Goal: Task Accomplishment & Management: Manage account settings

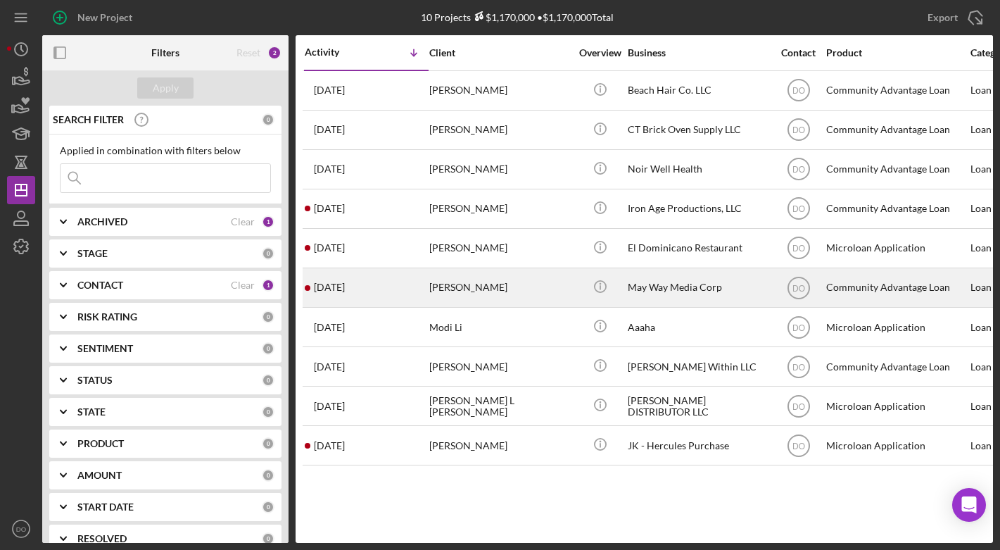
click at [488, 294] on div "[PERSON_NAME]" at bounding box center [499, 287] width 141 height 37
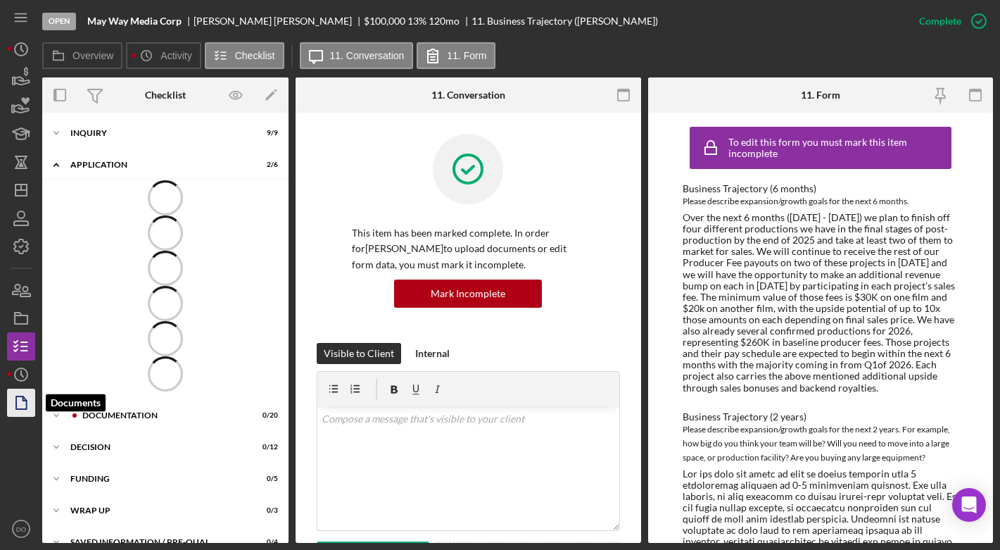
click at [27, 403] on icon "button" at bounding box center [21, 402] width 35 height 35
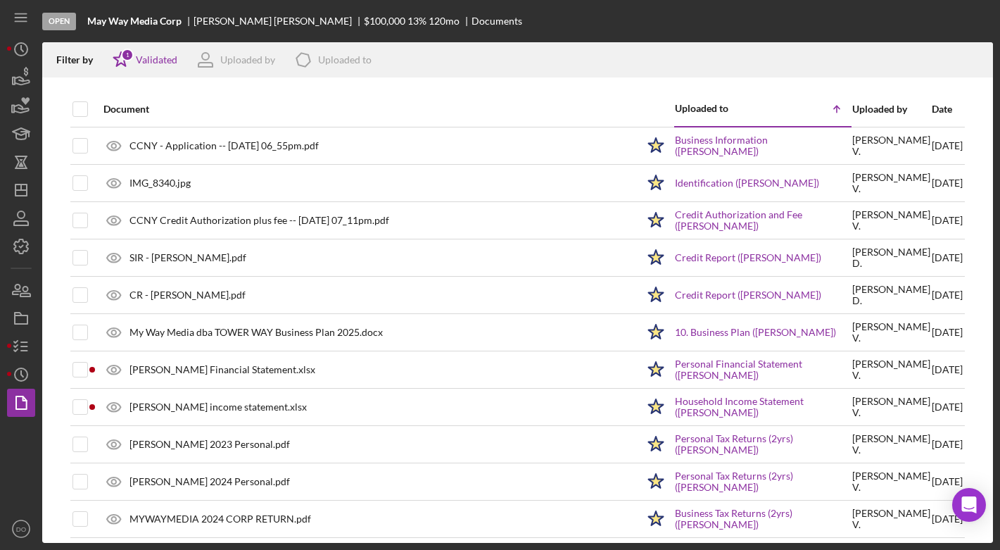
click at [932, 108] on div "Date" at bounding box center [947, 108] width 31 height 11
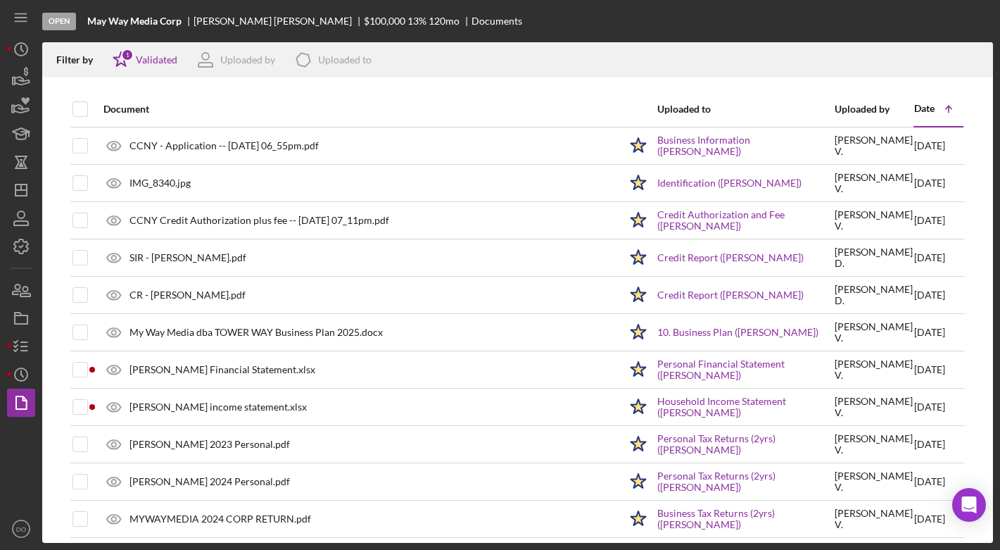
click at [914, 108] on div "Date" at bounding box center [924, 108] width 20 height 11
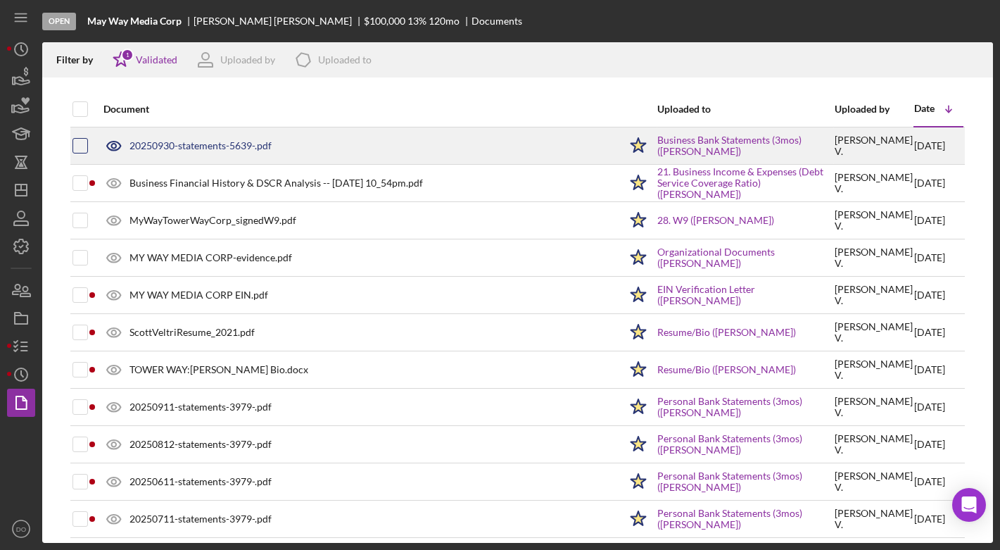
click at [82, 145] on input "checkbox" at bounding box center [80, 146] width 14 height 14
click at [82, 149] on input "checkbox" at bounding box center [80, 146] width 14 height 14
checkbox input "false"
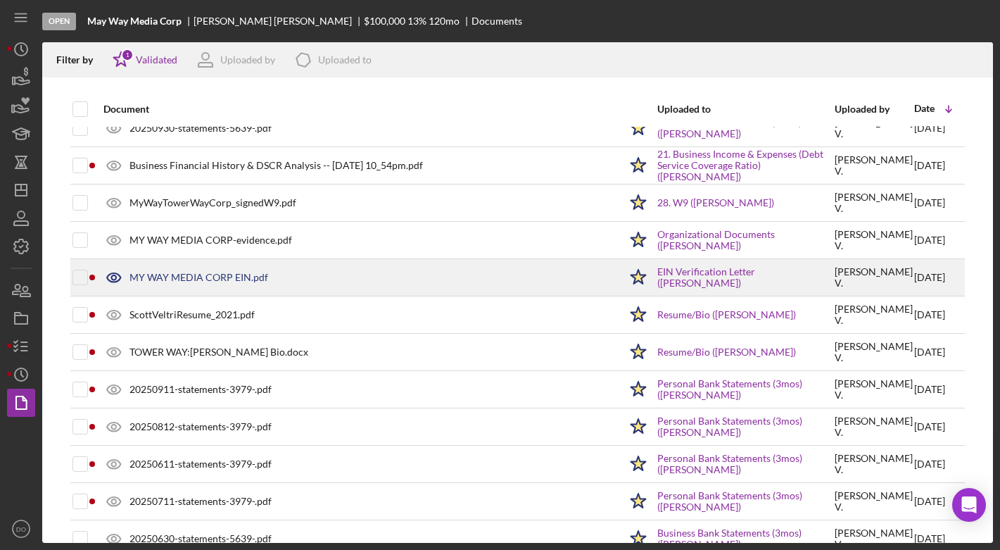
scroll to position [27, 0]
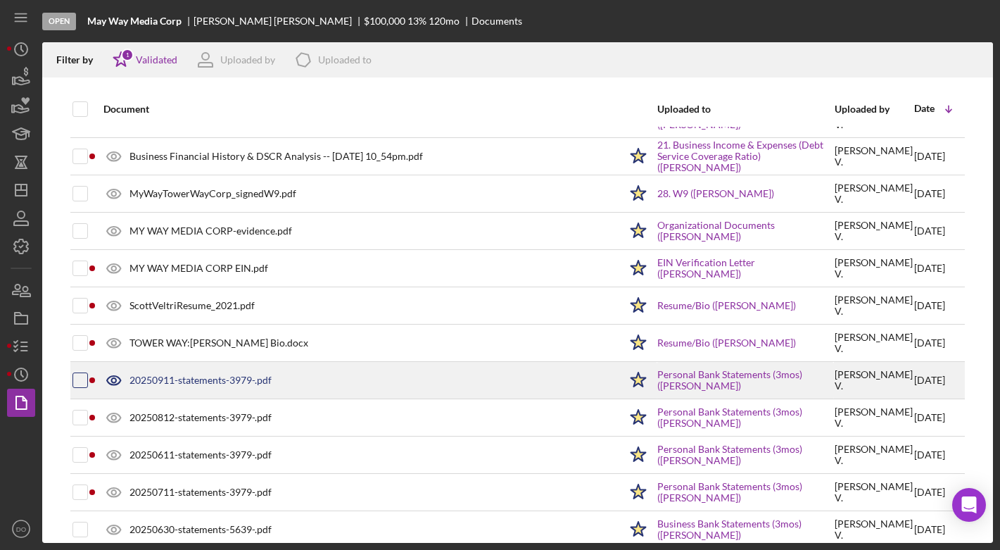
click at [72, 385] on div at bounding box center [79, 379] width 15 height 15
click at [77, 383] on input "checkbox" at bounding box center [80, 380] width 14 height 14
checkbox input "true"
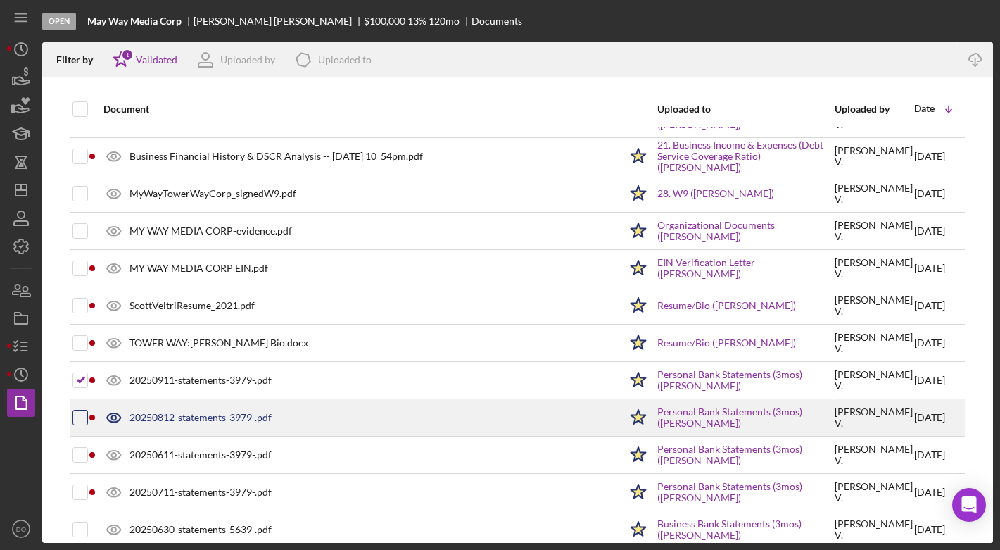
click at [84, 410] on input "checkbox" at bounding box center [80, 417] width 14 height 14
checkbox input "true"
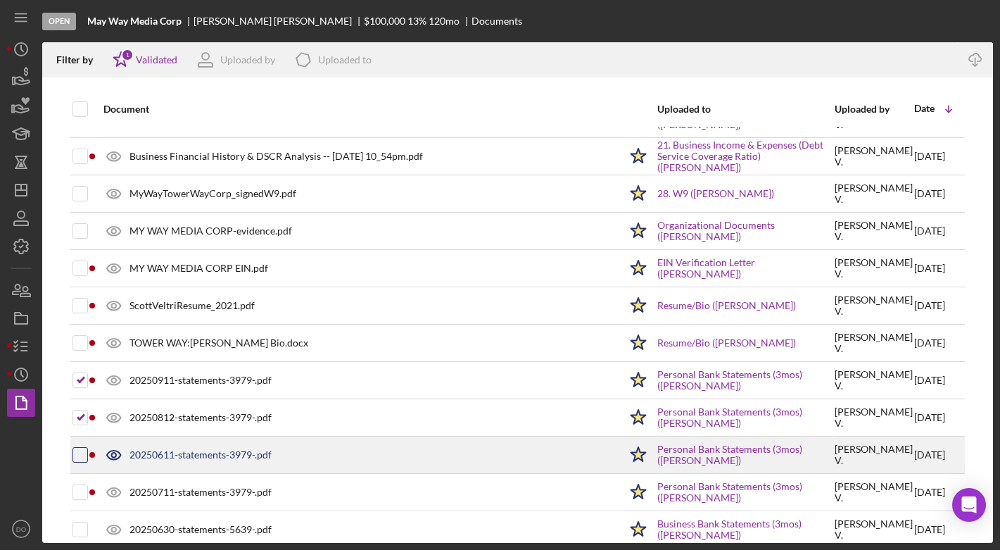
click at [85, 451] on input "checkbox" at bounding box center [80, 455] width 14 height 14
checkbox input "true"
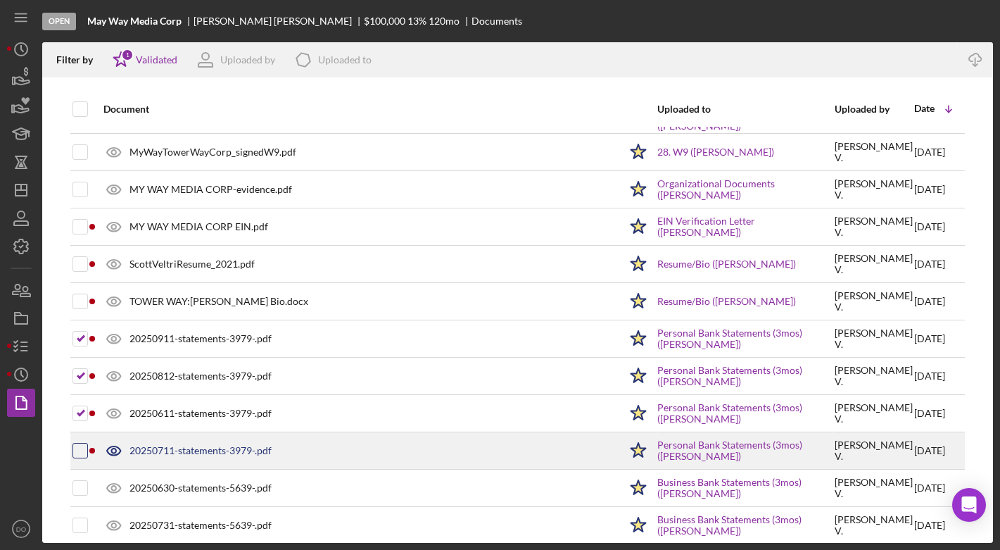
click at [85, 454] on input "checkbox" at bounding box center [80, 450] width 14 height 14
checkbox input "true"
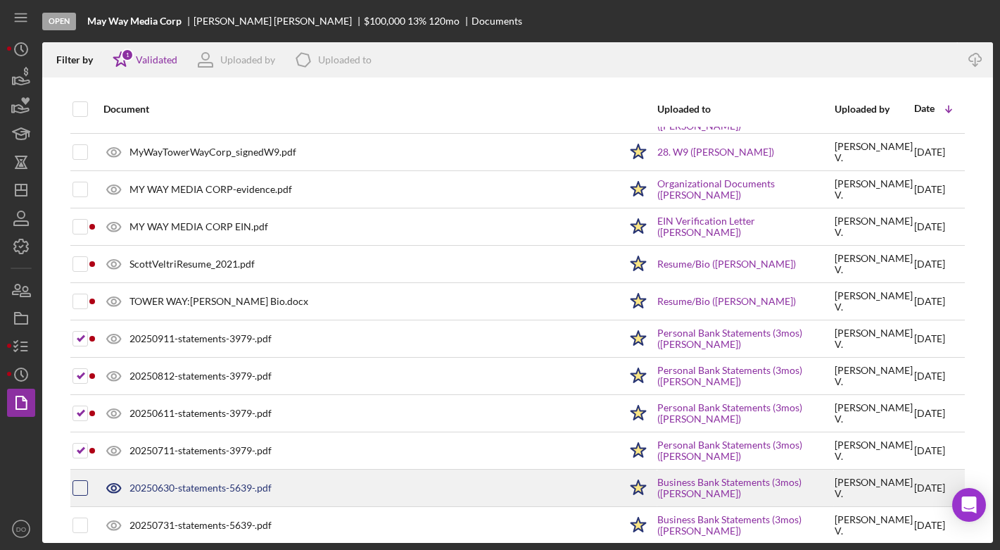
click at [84, 481] on input "checkbox" at bounding box center [80, 488] width 14 height 14
checkbox input "true"
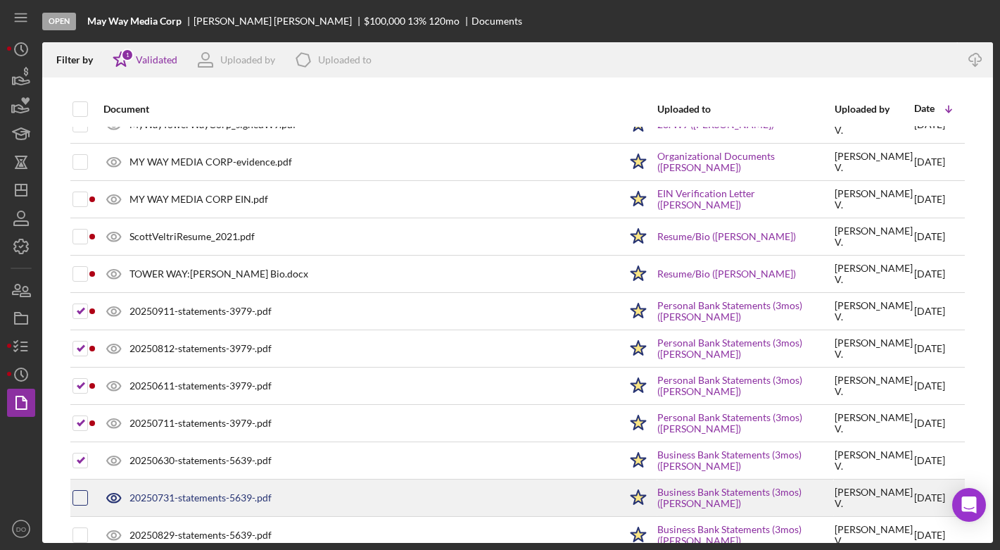
click at [84, 493] on input "checkbox" at bounding box center [80, 498] width 14 height 14
checkbox input "true"
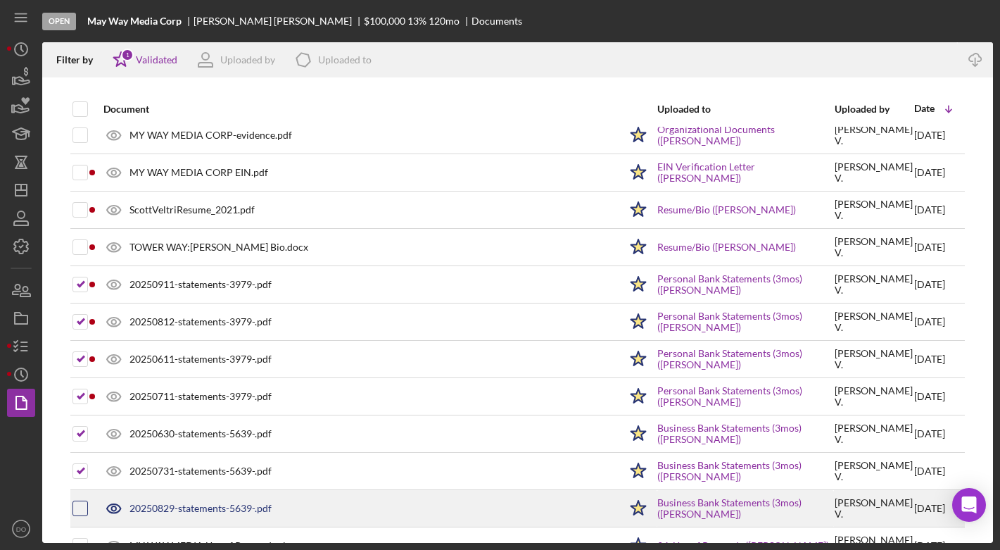
click at [83, 506] on input "checkbox" at bounding box center [80, 508] width 14 height 14
checkbox input "true"
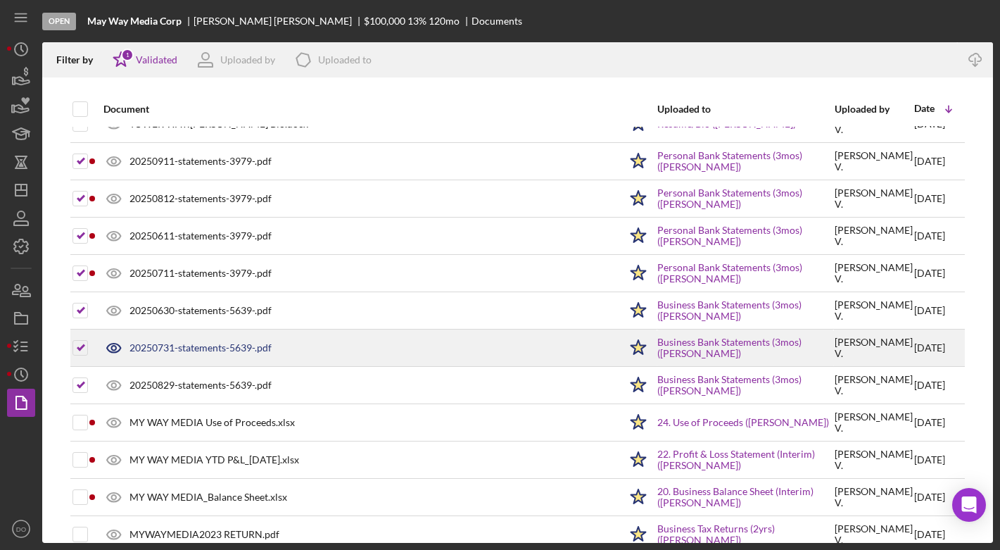
scroll to position [255, 0]
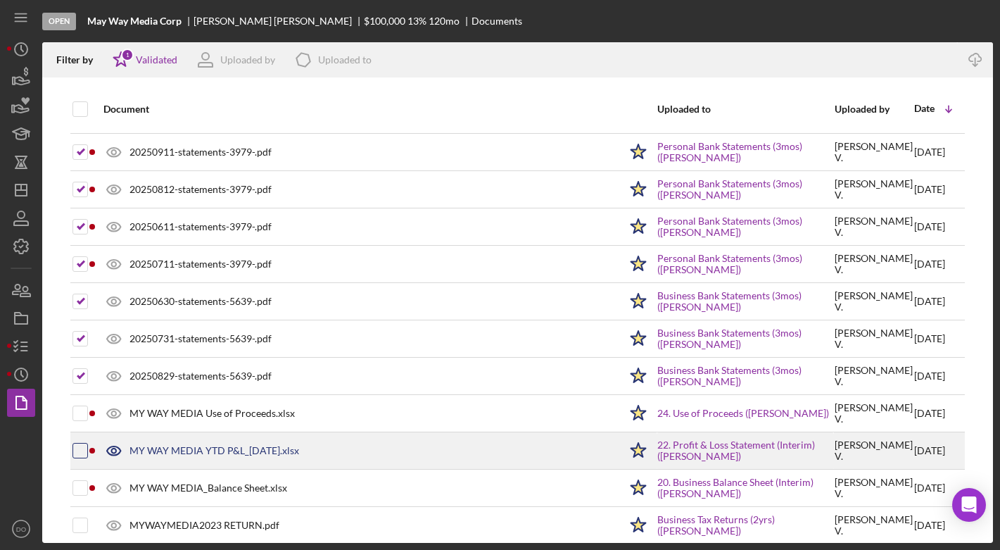
click at [79, 450] on input "checkbox" at bounding box center [80, 450] width 14 height 14
checkbox input "true"
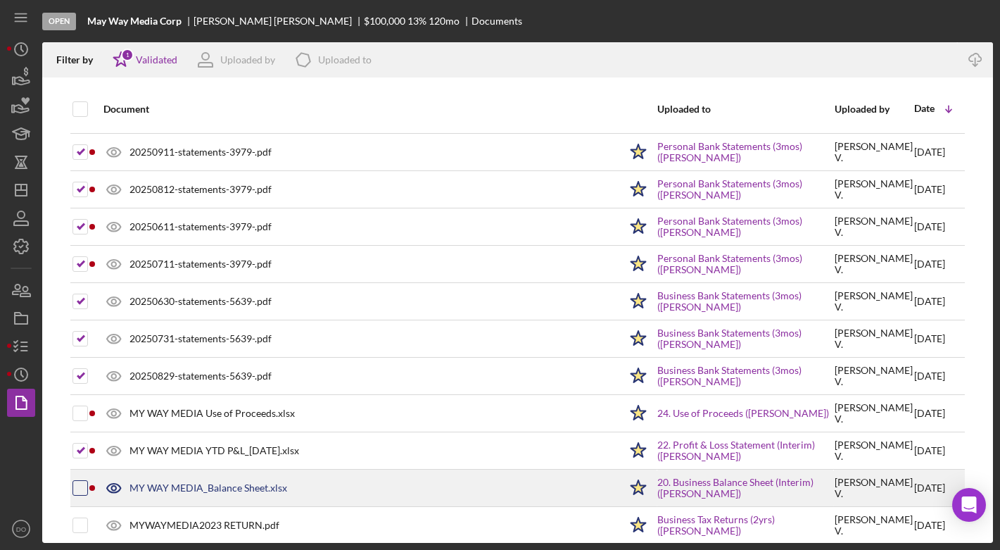
click at [86, 487] on input "checkbox" at bounding box center [80, 488] width 14 height 14
checkbox input "true"
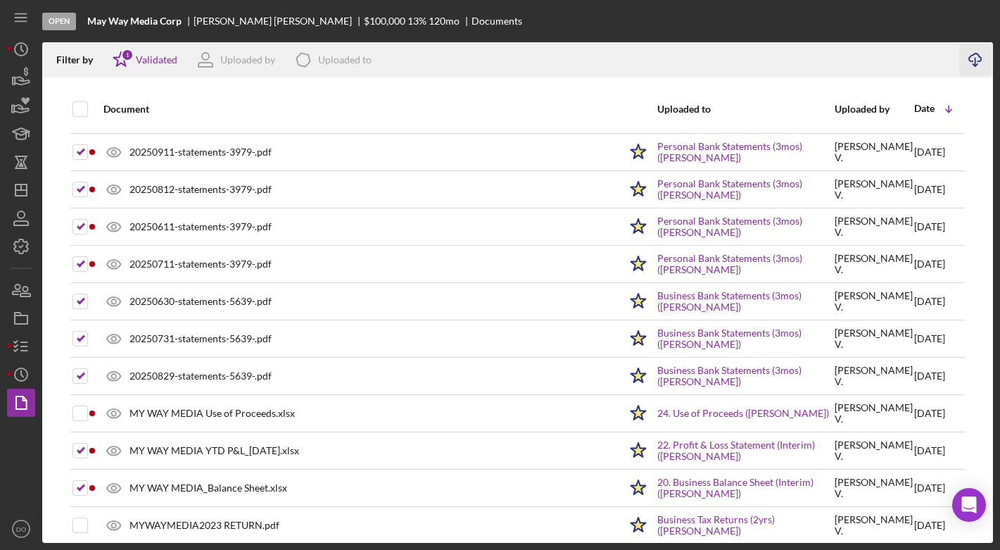
click at [971, 58] on icon "Icon/Download" at bounding box center [976, 60] width 32 height 32
